Goal: Navigation & Orientation: Find specific page/section

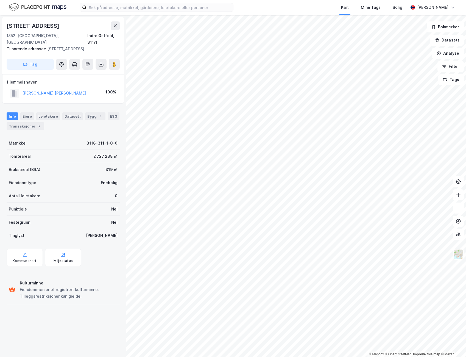
click at [306, 324] on div "© Mapbox © OpenStreetMap Improve this map © Maxar [STREET_ADDRESS], [GEOGRAPHIC…" at bounding box center [233, 186] width 466 height 342
click at [185, 91] on div "© Mapbox © OpenStreetMap Improve this map © Maxar [STREET_ADDRESS], [GEOGRAPHIC…" at bounding box center [233, 186] width 466 height 342
click at [117, 62] on icon at bounding box center [114, 64] width 5 height 5
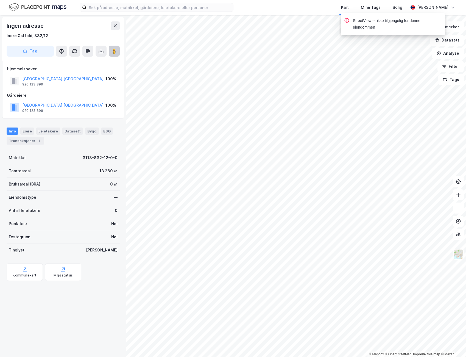
click at [113, 53] on image at bounding box center [114, 50] width 3 height 5
